Goal: Task Accomplishment & Management: Complete application form

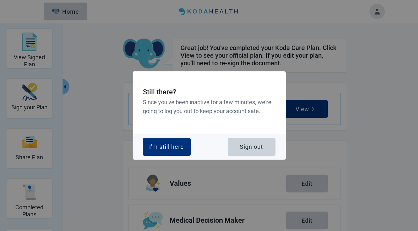
click at [167, 145] on div "I'm still here" at bounding box center [166, 147] width 35 height 6
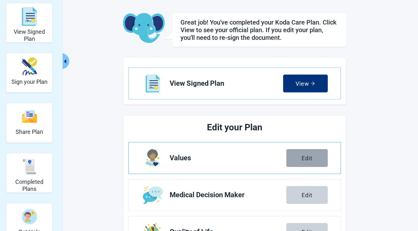
scroll to position [25, 0]
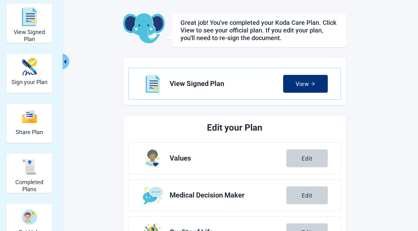
click at [302, 162] on button "Edit" at bounding box center [306, 159] width 41 height 18
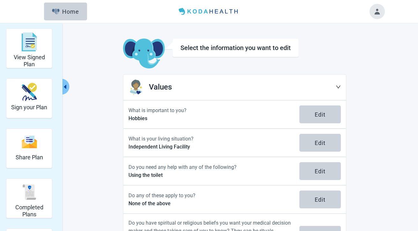
scroll to position [36, 0]
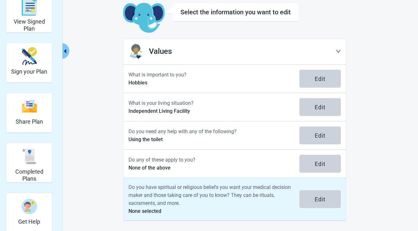
click at [196, 196] on p "Do you have spiritual or religious beliefs you want your medical decision maker…" at bounding box center [210, 195] width 163 height 24
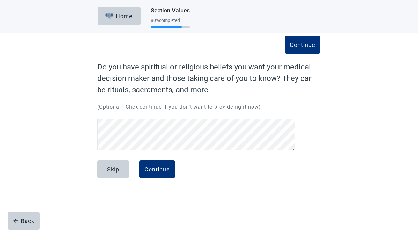
click at [330, 173] on div "Continue Do you have spiritual or religious beliefs you want your medical decis…" at bounding box center [209, 119] width 268 height 146
click at [130, 16] on div "Home" at bounding box center [118, 16] width 27 height 6
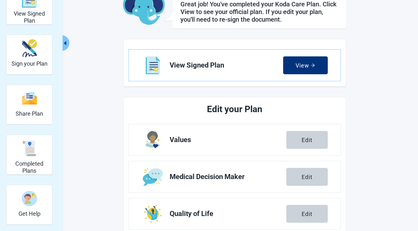
scroll to position [87, 0]
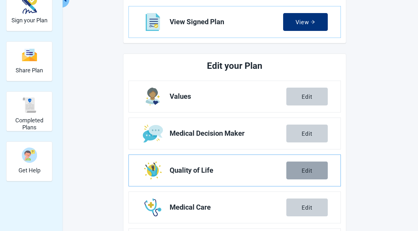
click at [301, 169] on button "Edit" at bounding box center [306, 171] width 41 height 18
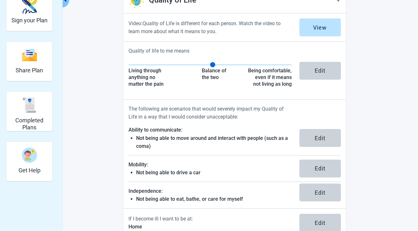
scroll to position [146, 0]
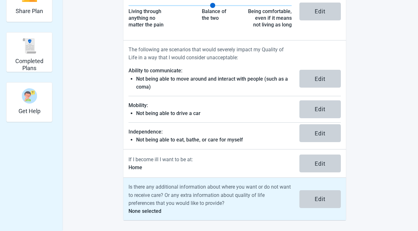
click at [206, 210] on p "None selected" at bounding box center [210, 211] width 163 height 8
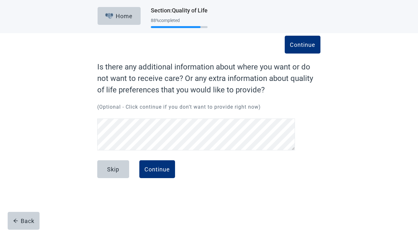
click at [361, 155] on div "Continue Is there any additional information about where you want or do not wan…" at bounding box center [209, 112] width 376 height 159
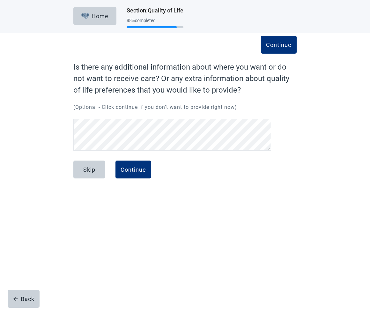
click at [310, 134] on div "Continue Is there any additional information about where you want or do not wan…" at bounding box center [185, 119] width 268 height 146
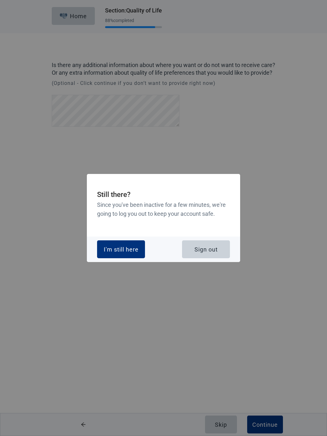
click at [118, 231] on div "I'm still here" at bounding box center [121, 249] width 35 height 6
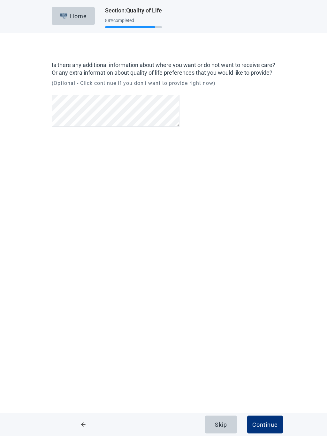
click at [84, 22] on button "Home" at bounding box center [73, 16] width 43 height 18
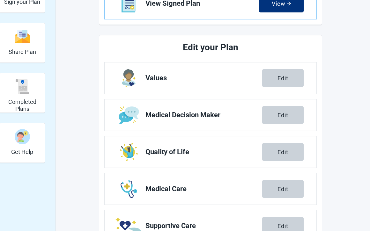
scroll to position [112, 0]
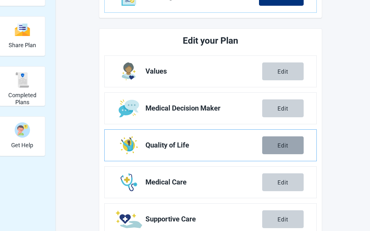
click at [270, 143] on button "Edit" at bounding box center [282, 145] width 41 height 18
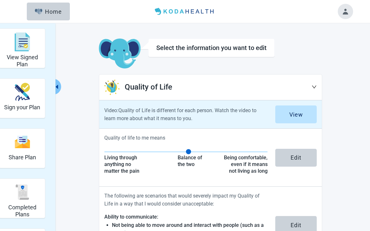
click at [274, 123] on div "Video: Quality of Life is different for each person. Watch the video to learn m…" at bounding box center [210, 114] width 223 height 28
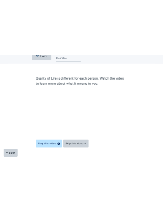
scroll to position [21, 0]
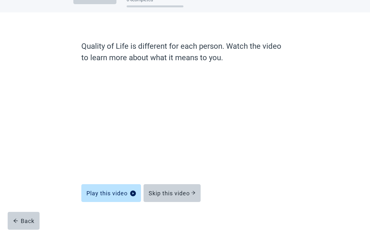
click at [313, 166] on div "Quality of Life is different for each person. Watch the video to learn more abo…" at bounding box center [185, 130] width 268 height 211
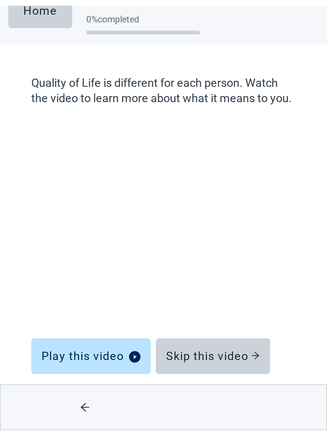
scroll to position [0, 0]
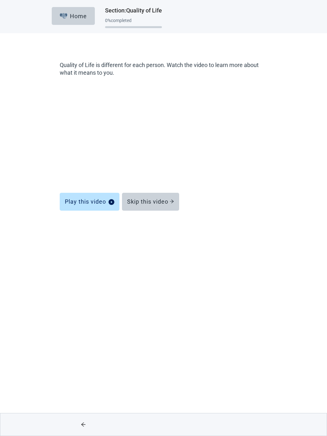
click at [154, 210] on button "Skip this video" at bounding box center [150, 202] width 57 height 18
click at [155, 206] on button "Skip this video" at bounding box center [150, 202] width 57 height 18
click at [155, 201] on div "Skip this video" at bounding box center [150, 201] width 47 height 6
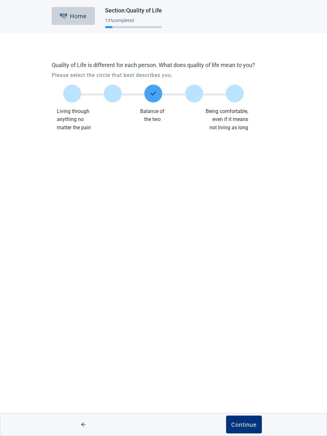
click at [250, 231] on div "Home Section : Quality of Life 13 % completed Quality of Life is different for …" at bounding box center [163, 218] width 327 height 436
click at [246, 231] on button "Continue" at bounding box center [244, 424] width 36 height 18
click at [248, 231] on button "Continue" at bounding box center [244, 424] width 36 height 18
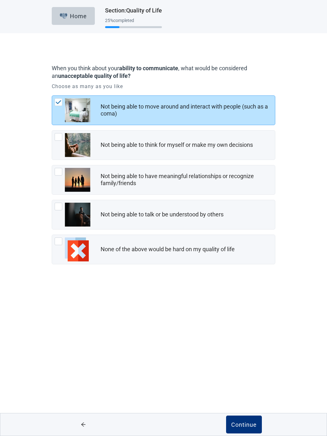
click at [197, 231] on div "Continue" at bounding box center [243, 424] width 160 height 22
click at [235, 231] on div "Continue" at bounding box center [244, 424] width 26 height 6
click at [238, 231] on div "Continue" at bounding box center [244, 424] width 26 height 6
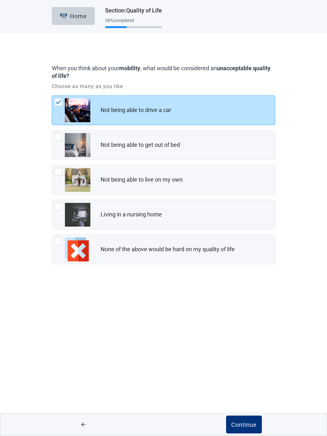
click at [250, 231] on div "Continue" at bounding box center [244, 424] width 26 height 6
click at [247, 231] on div "Continue" at bounding box center [244, 424] width 26 height 6
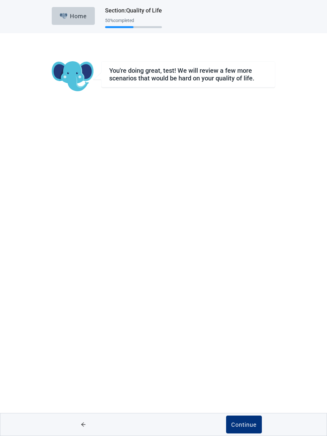
click at [251, 231] on div "Continue" at bounding box center [244, 424] width 26 height 6
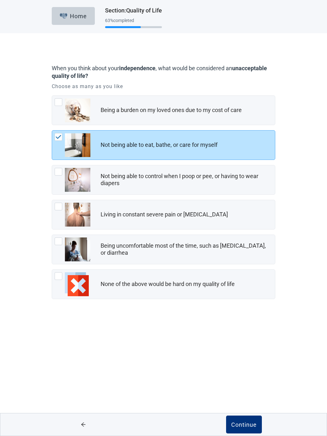
click at [240, 231] on div "Continue" at bounding box center [244, 424] width 26 height 6
click at [245, 231] on div "Continue" at bounding box center [244, 424] width 26 height 6
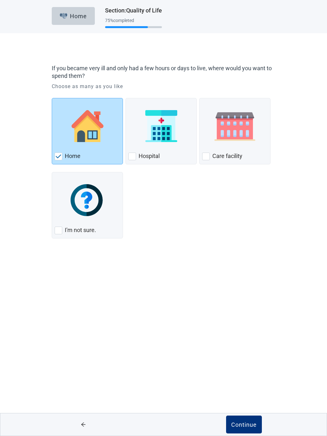
click at [237, 231] on button "Continue" at bounding box center [244, 424] width 36 height 18
click at [243, 231] on button "Continue" at bounding box center [244, 424] width 36 height 18
